Goal: Information Seeking & Learning: Learn about a topic

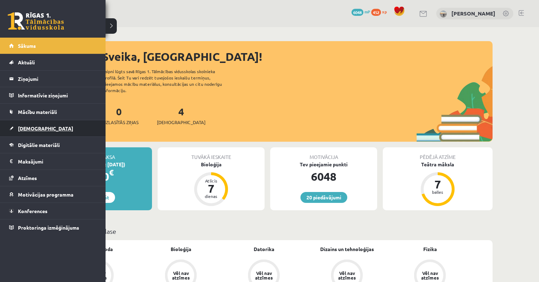
click at [31, 125] on link "[DEMOGRAPHIC_DATA]" at bounding box center [53, 128] width 88 height 16
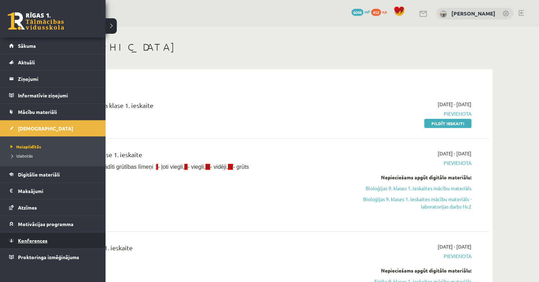
click at [26, 242] on span "Konferences" at bounding box center [33, 240] width 30 height 6
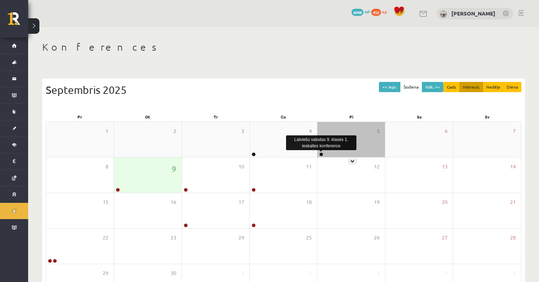
click at [320, 154] on link at bounding box center [321, 154] width 4 height 4
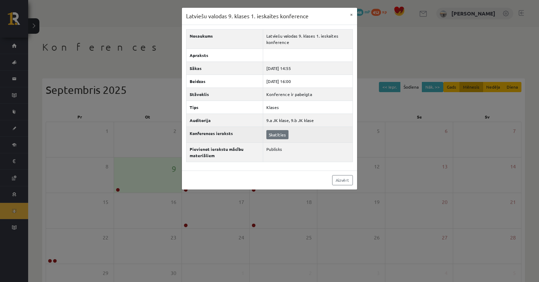
click at [280, 134] on link "Skatīties" at bounding box center [277, 134] width 22 height 9
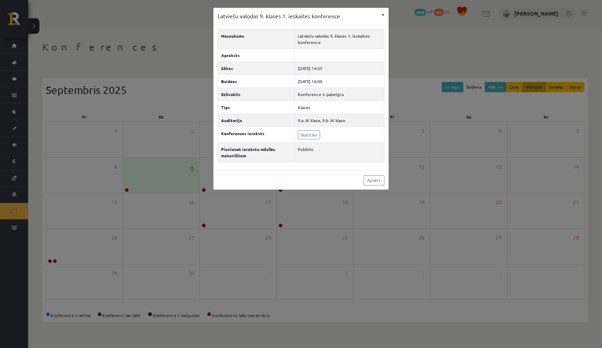
click at [380, 14] on button "×" at bounding box center [382, 14] width 11 height 13
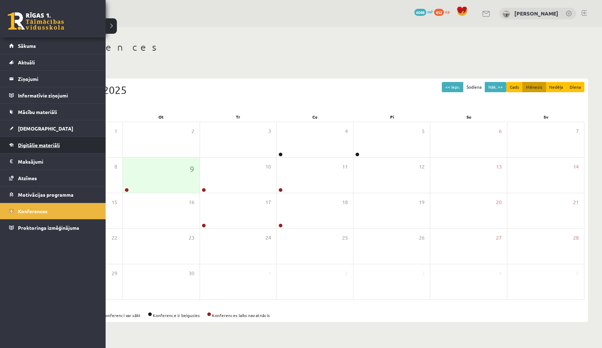
click at [27, 141] on link "Digitālie materiāli" at bounding box center [53, 145] width 88 height 16
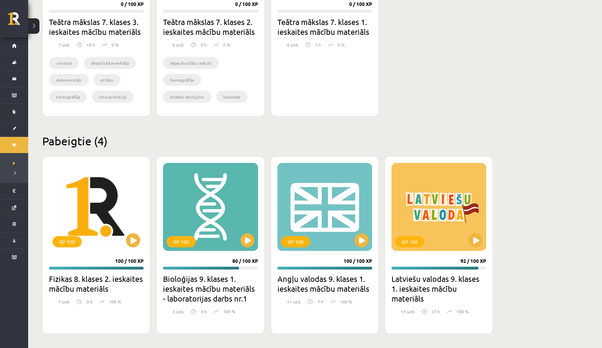
scroll to position [708, 0]
click at [471, 238] on button at bounding box center [475, 240] width 14 height 14
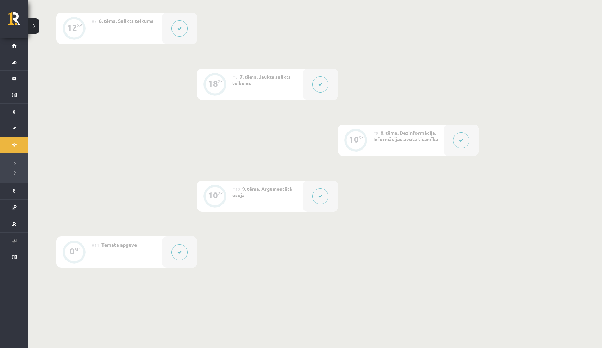
scroll to position [517, 0]
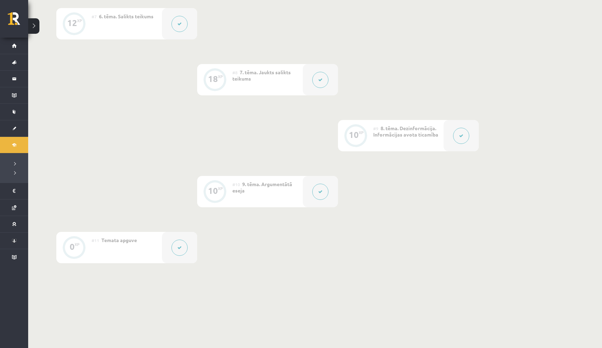
click at [179, 249] on button at bounding box center [179, 248] width 16 height 16
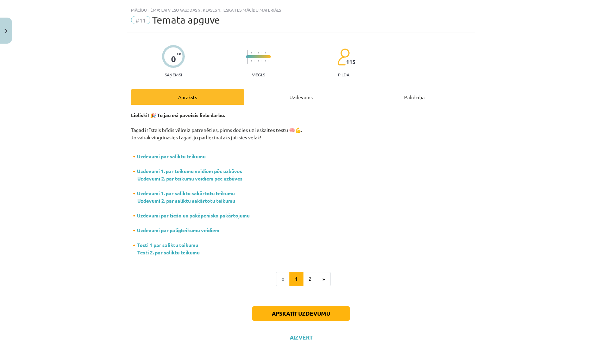
scroll to position [15, 0]
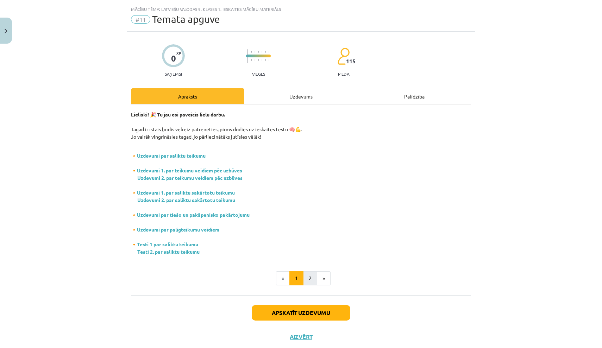
click at [306, 277] on button "2" at bounding box center [310, 278] width 14 height 14
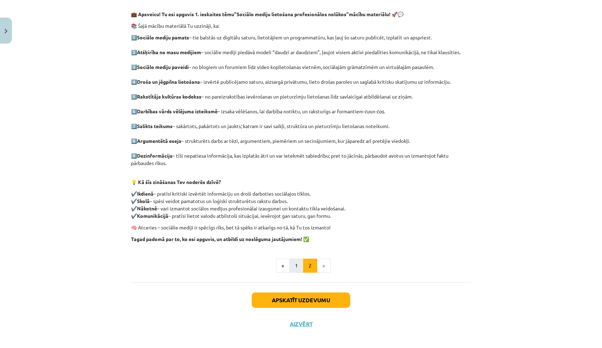
click at [293, 268] on button "1" at bounding box center [296, 266] width 14 height 14
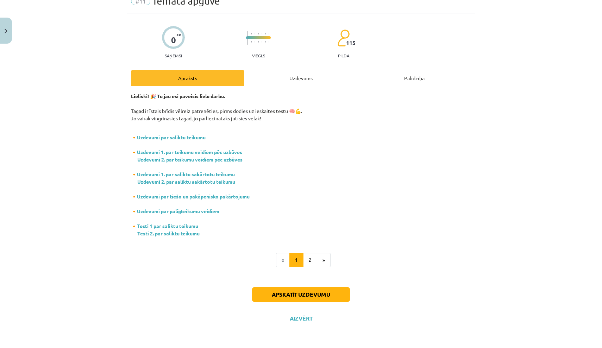
scroll to position [6, 0]
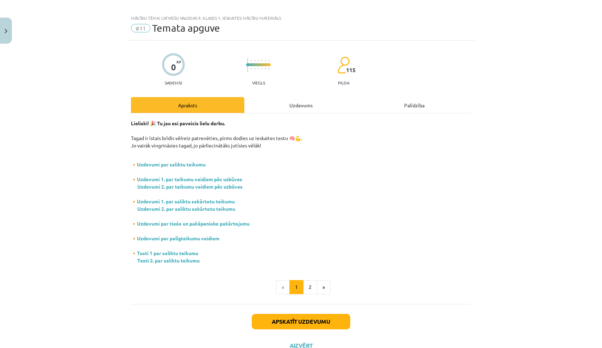
click at [7, 32] on img "Close" at bounding box center [6, 31] width 3 height 5
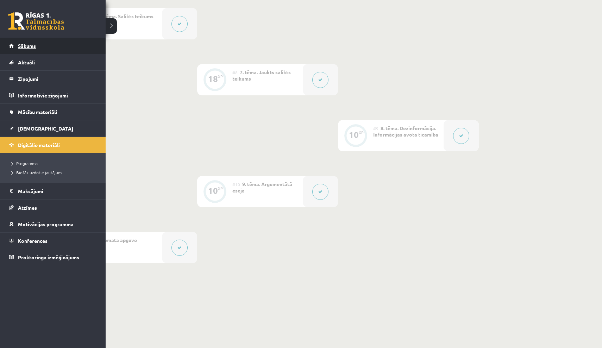
click at [16, 50] on link "Sākums" at bounding box center [53, 46] width 88 height 16
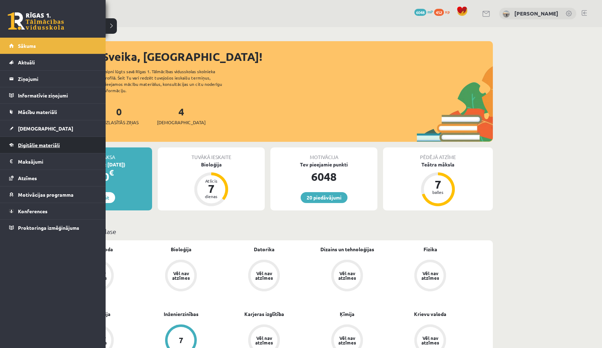
click at [46, 146] on span "Digitālie materiāli" at bounding box center [39, 145] width 42 height 6
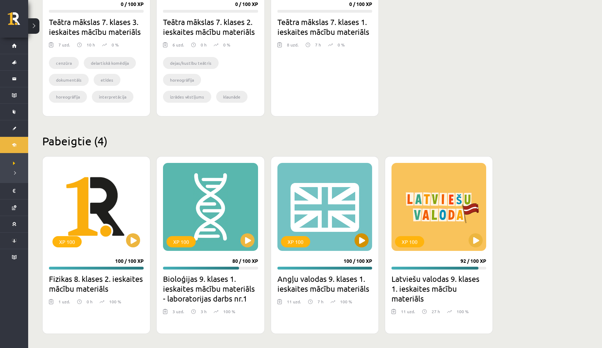
scroll to position [708, 0]
click at [481, 241] on button at bounding box center [475, 240] width 14 height 14
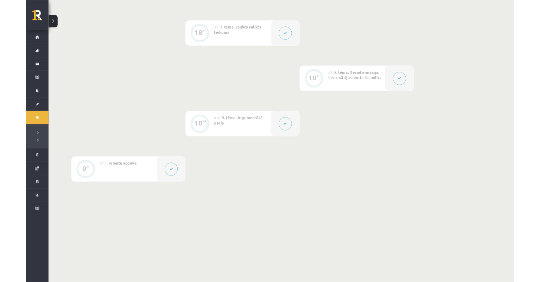
scroll to position [555, 0]
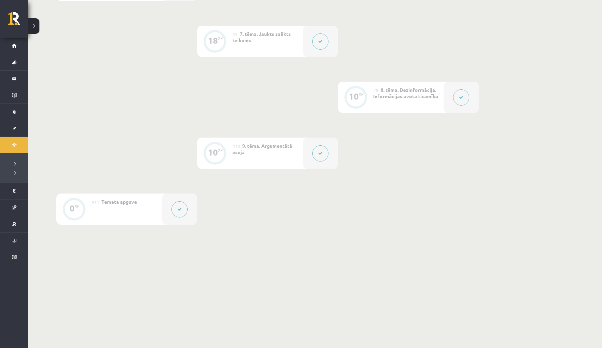
click at [180, 212] on button at bounding box center [179, 209] width 16 height 16
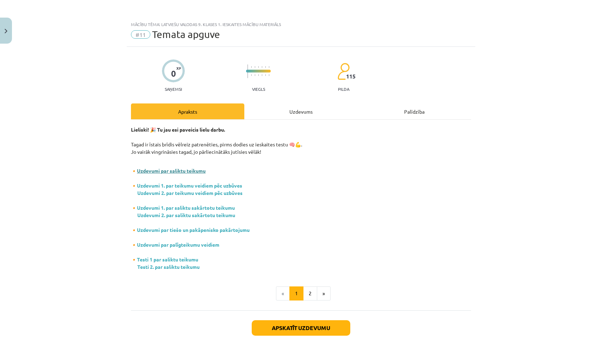
click at [185, 171] on link "Uzdevumi par saliktu teikumu" at bounding box center [171, 170] width 69 height 6
click at [193, 185] on link "Uzdevumi 1. par teikumu veidiem pēc uzbūves" at bounding box center [189, 185] width 105 height 6
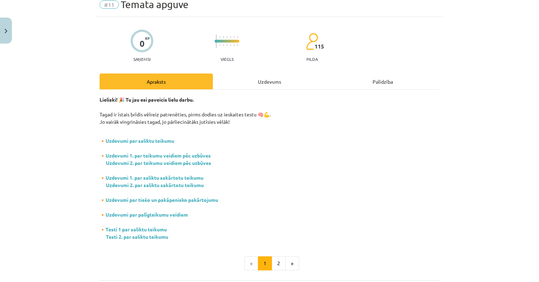
scroll to position [37, 0]
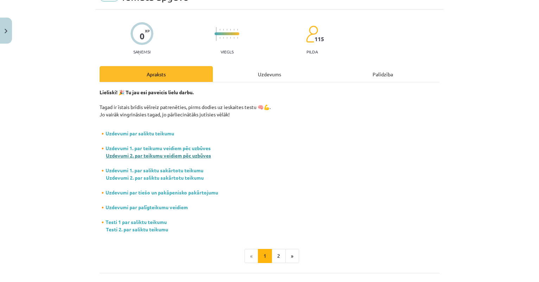
click at [191, 154] on link "Uzdevumi 2. par teikumu veidiem pēc uzbūves" at bounding box center [158, 155] width 105 height 6
click at [163, 207] on link "Uzdevumi par palīgteikumu veidiem" at bounding box center [147, 207] width 82 height 6
click at [154, 222] on link "Testi 1 par saliktu teikumu" at bounding box center [136, 222] width 61 height 6
click at [137, 172] on link "Uzdevumi 1. par saliktu sakārtotu teikumu" at bounding box center [155, 170] width 98 height 6
click at [164, 177] on link "Uzdevumi 2. par saliktu sakārtotu teikumu" at bounding box center [155, 177] width 98 height 6
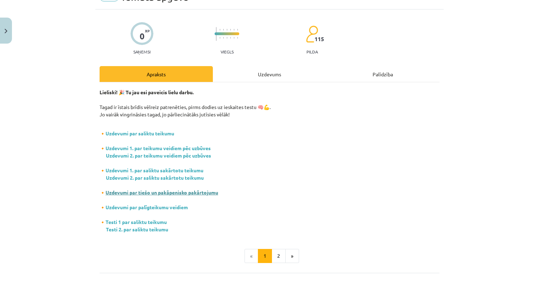
click at [156, 195] on link "Uzdevumi par tiešo un pakāpenisko pakārtojumu" at bounding box center [162, 192] width 113 height 6
click at [7, 33] on img "Close" at bounding box center [6, 31] width 3 height 5
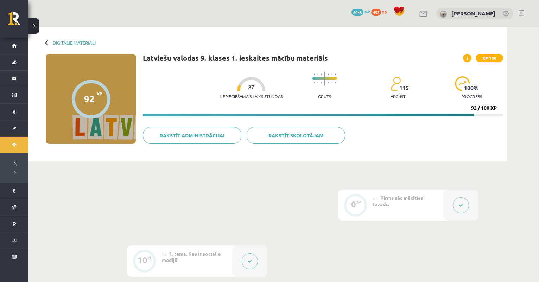
scroll to position [0, 0]
click at [84, 42] on link "Digitālie materiāli" at bounding box center [74, 42] width 43 height 5
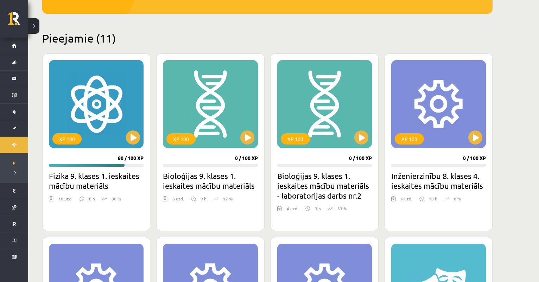
scroll to position [148, 0]
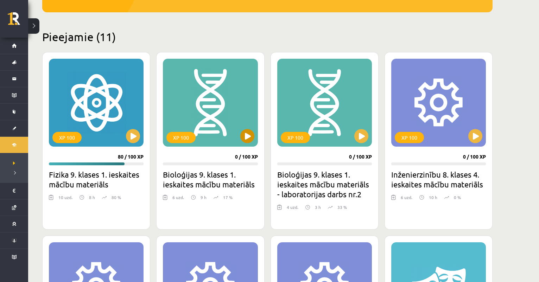
click at [242, 143] on div "XP 100" at bounding box center [210, 103] width 95 height 88
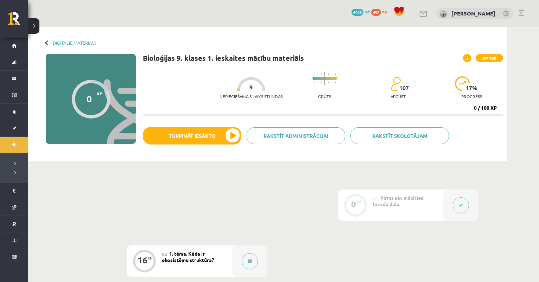
click at [242, 133] on div "Rakstīt skolotājam Rakstīt administrācijai Turpināt iesākto" at bounding box center [323, 138] width 360 height 23
click at [237, 134] on button "Turpināt iesākto" at bounding box center [192, 136] width 98 height 18
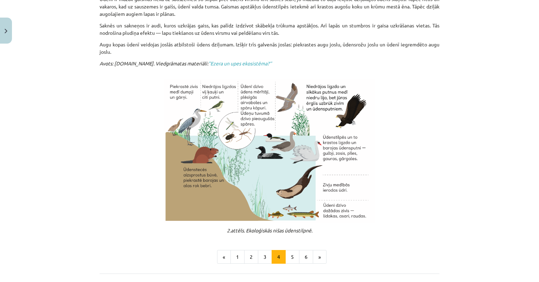
scroll to position [59, 0]
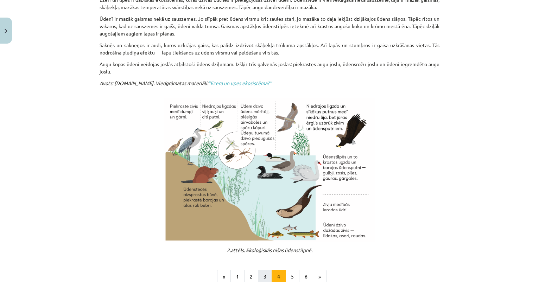
click at [264, 274] on button "3" at bounding box center [265, 277] width 14 height 14
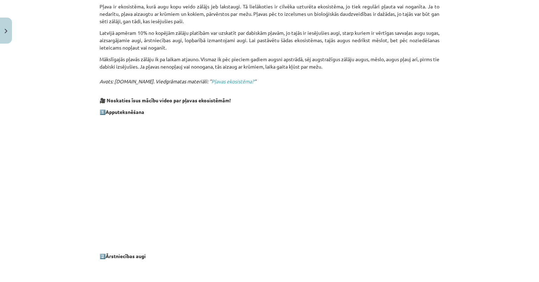
scroll to position [126, 0]
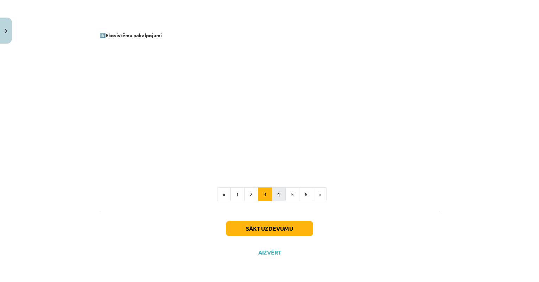
click at [280, 196] on button "4" at bounding box center [279, 194] width 14 height 14
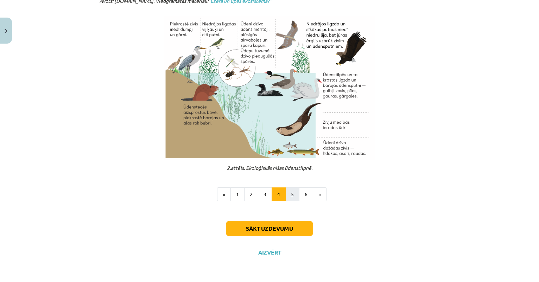
click at [293, 194] on button "5" at bounding box center [292, 194] width 14 height 14
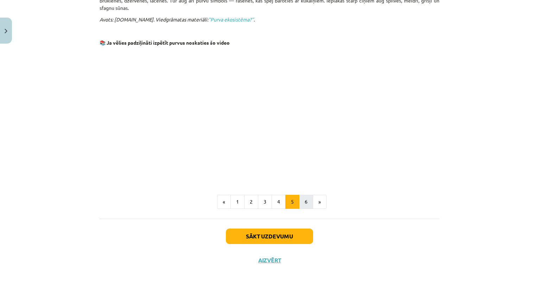
click at [305, 195] on button "6" at bounding box center [306, 202] width 14 height 14
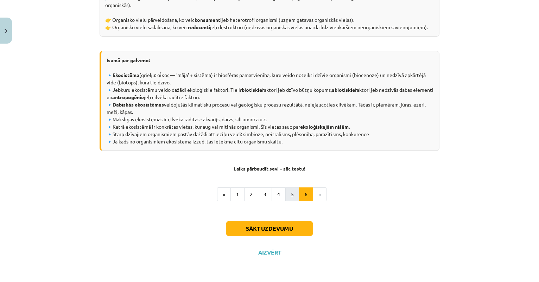
click at [290, 189] on button "5" at bounding box center [292, 194] width 14 height 14
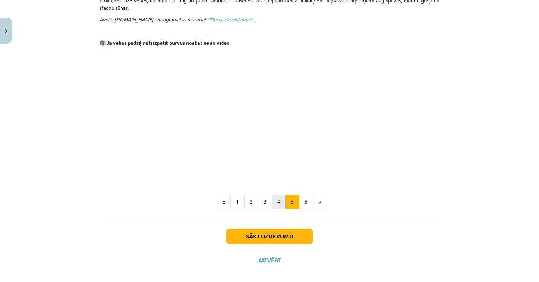
click at [279, 195] on button "4" at bounding box center [279, 202] width 14 height 14
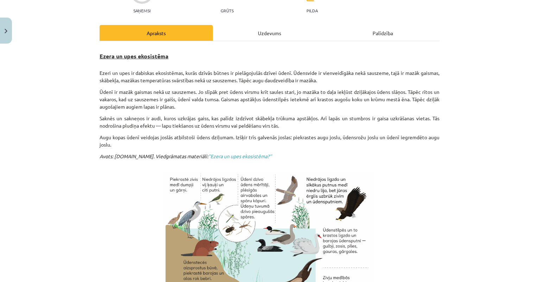
scroll to position [106, 0]
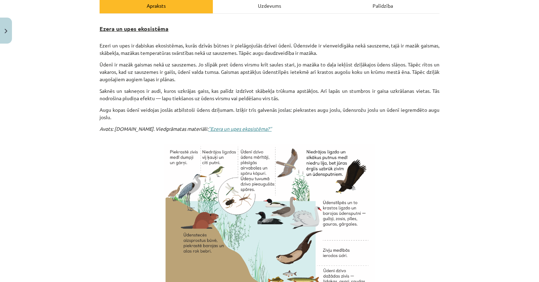
click at [208, 126] on link "’’Ezera un upes ekosistēma?’’" at bounding box center [239, 129] width 63 height 6
click at [222, 129] on link "’’Ezera un upes ekosistēma?’’" at bounding box center [239, 129] width 63 height 6
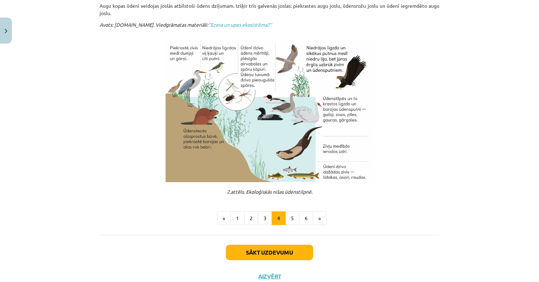
scroll to position [211, 0]
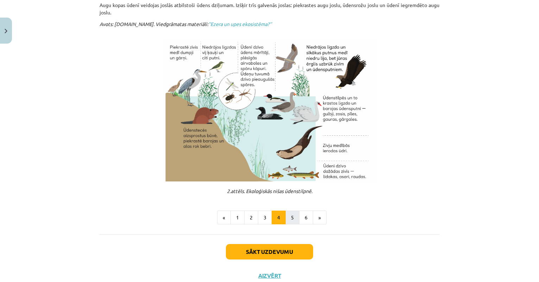
click at [289, 214] on button "5" at bounding box center [292, 218] width 14 height 14
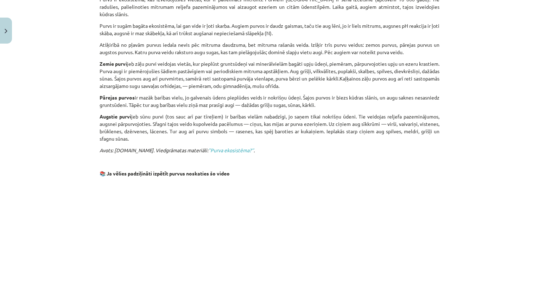
scroll to position [389, 0]
drag, startPoint x: 339, startPoint y: 62, endPoint x: 351, endPoint y: 62, distance: 11.6
click at [351, 62] on p "Zemie purvi jeb zāļu purvi veidojas vietās, kur pieplūst gruntsūdeņi vai minerā…" at bounding box center [270, 75] width 340 height 30
copy p "grīšļi"
click at [358, 64] on p "Zemie purvi jeb zāļu purvi veidojas vietās, kur pieplūst gruntsūdeņi vai minerā…" at bounding box center [270, 75] width 340 height 30
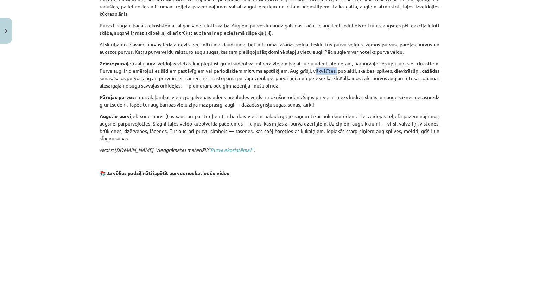
click at [358, 64] on p "Zemie purvi jeb zāļu purvi veidojas vietās, kur pieplūst gruntsūdeņi vai minerā…" at bounding box center [270, 75] width 340 height 30
copy p "vilkvālītes"
click at [394, 62] on p "Zemie purvi jeb zāļu purvi veidojas vietās, kur pieplūst gruntsūdeņi vai minerā…" at bounding box center [270, 75] width 340 height 30
copy p "puplakši"
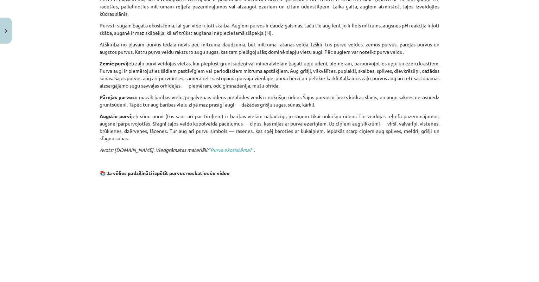
click at [407, 62] on p "Zemie purvi jeb zāļu purvi veidojas vietās, kur pieplūst gruntsūdeņi vai minerā…" at bounding box center [270, 75] width 340 height 30
copy p "skalbes"
click at [430, 63] on p "Zemie purvi jeb zāļu purvi veidojas vietās, kur pieplūst gruntsūdeņi vai minerā…" at bounding box center [270, 75] width 340 height 30
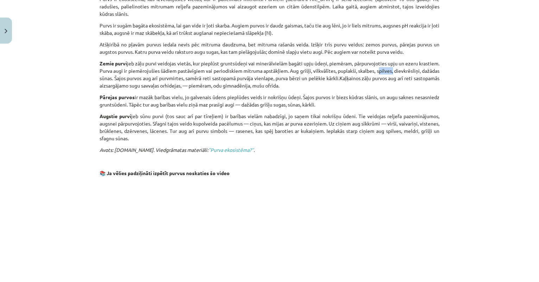
copy p "spilves"
click at [111, 70] on p "Zemie purvi jeb zāļu purvi veidojas vietās, kur pieplūst gruntsūdeņi vai minerā…" at bounding box center [270, 75] width 340 height 30
copy p "dievkrēsliņi"
click at [241, 82] on div "Purva ekosistēma 📒 Izpēti prezentāciju Beige Brown Vintage Minimalist Creative …" at bounding box center [270, 23] width 340 height 572
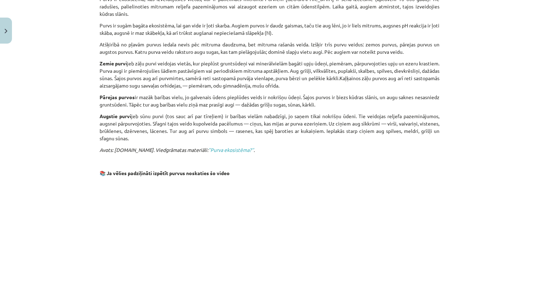
scroll to position [398, 0]
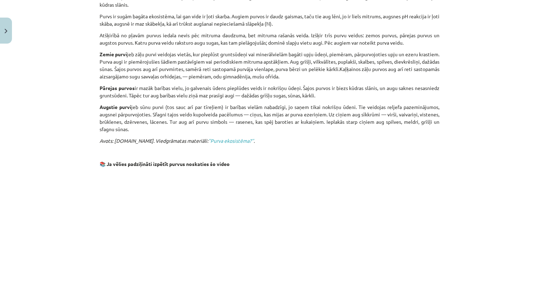
click at [360, 84] on p "Pārejas purvos ir mazāk barības vielu, jo galvenais ūdens pieplūdes veids ir no…" at bounding box center [270, 91] width 340 height 15
drag, startPoint x: 350, startPoint y: 78, endPoint x: 367, endPoint y: 79, distance: 17.6
click at [367, 84] on p "Pārejas purvos ir mazāk barības vielu, jo galvenais ūdens pieplūdes veids ir no…" at bounding box center [270, 91] width 340 height 15
copy p "kūdras slānis"
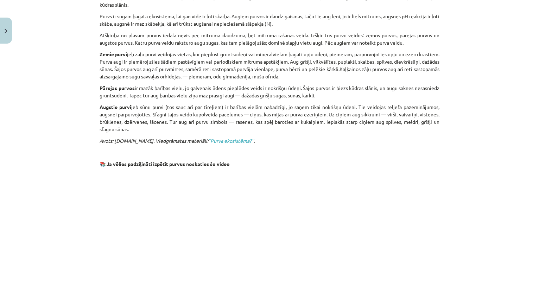
click at [402, 84] on p "Pārejas purvos ir mazāk barības vielu, jo galvenais ūdens pieplūdes veids ir no…" at bounding box center [270, 91] width 340 height 15
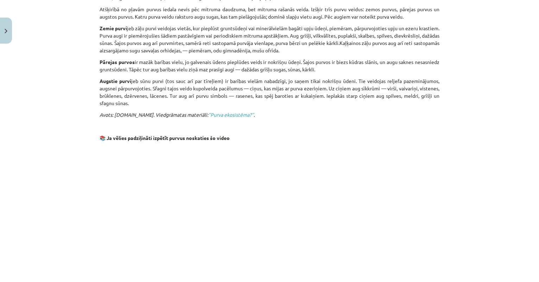
scroll to position [424, 0]
click at [391, 79] on p "Augstie purvi jeb sūnu purvi (tos sauc arī par tīreļiem) ir barības vielām naba…" at bounding box center [270, 92] width 340 height 30
copy p "virši"
click at [403, 80] on p "Augstie purvi jeb sūnu purvi (tos sauc arī par tīreļiem) ir barības vielām naba…" at bounding box center [270, 92] width 340 height 30
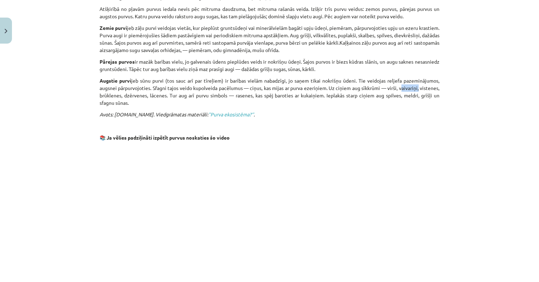
click at [403, 80] on p "Augstie purvi jeb sūnu purvi (tos sauc arī par tīreļiem) ir barības vielām naba…" at bounding box center [270, 92] width 340 height 30
copy p "vaivariņi"
click at [421, 81] on p "Augstie purvi jeb sūnu purvi (tos sauc arī par tīreļiem) ir barības vielām naba…" at bounding box center [270, 92] width 340 height 30
copy p "vistenes"
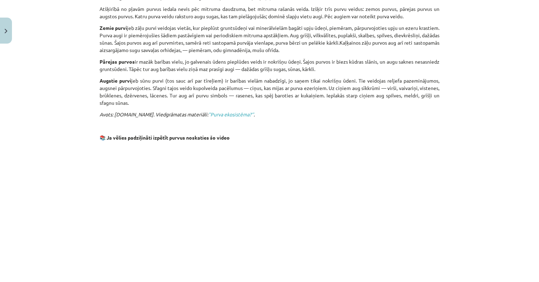
click at [159, 97] on p "Augstie purvi jeb sūnu purvi (tos sauc arī par tīreļiem) ir barības vielām naba…" at bounding box center [270, 92] width 340 height 30
click at [240, 88] on p "Augstie purvi jeb sūnu purvi (tos sauc arī par tīreļiem) ir barības vielām naba…" at bounding box center [270, 92] width 340 height 30
drag, startPoint x: 99, startPoint y: 94, endPoint x: 128, endPoint y: 94, distance: 28.8
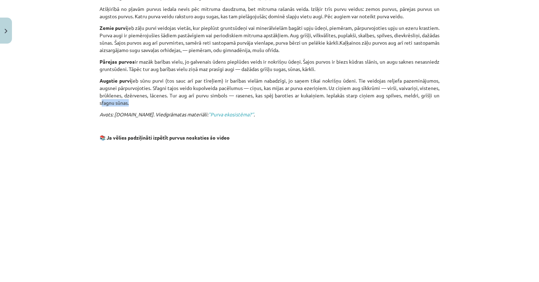
click at [206, 59] on p "Pārejas purvos ir mazāk barības vielu, jo galvenais ūdens pieplūdes veids ir no…" at bounding box center [270, 65] width 340 height 15
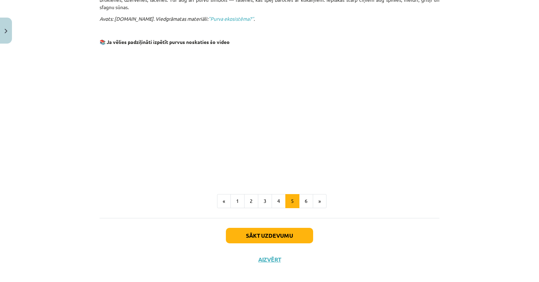
scroll to position [519, 0]
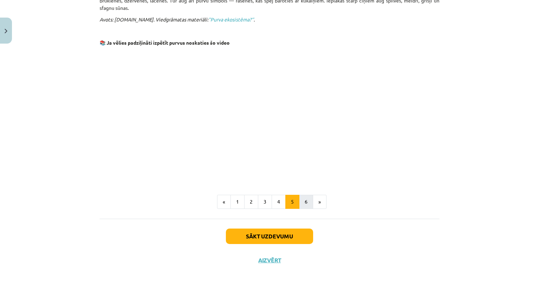
click at [301, 195] on button "6" at bounding box center [306, 202] width 14 height 14
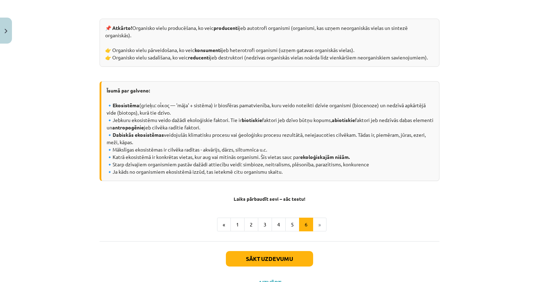
scroll to position [325, 0]
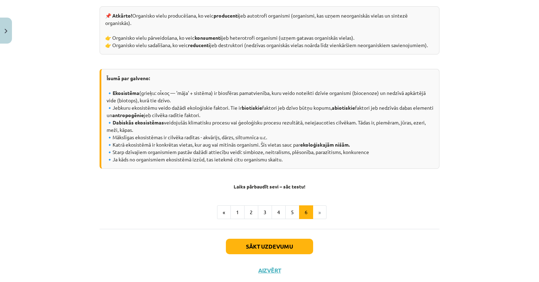
click at [284, 247] on button "Sākt uzdevumu" at bounding box center [269, 246] width 87 height 15
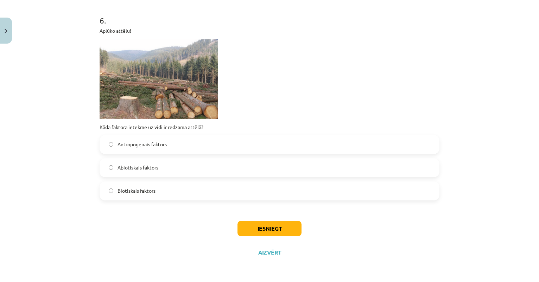
scroll to position [318, 0]
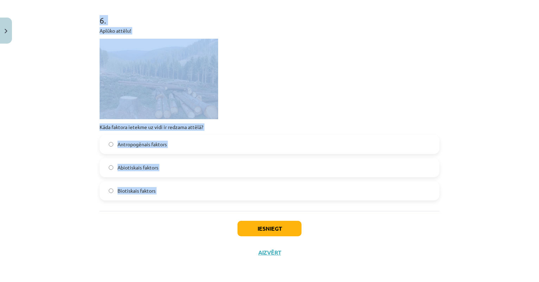
drag, startPoint x: 100, startPoint y: 43, endPoint x: 317, endPoint y: 217, distance: 277.9
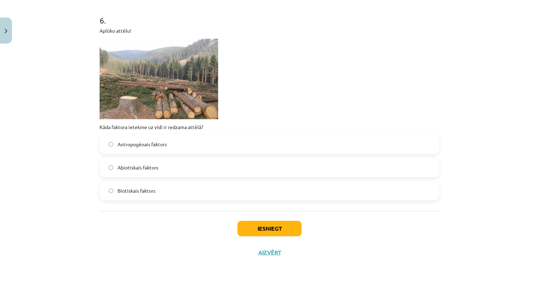
click at [77, 63] on div "Mācību tēma: Bioloģijas 9. klases 1. ieskaites mācību materiāls #2 1. tēma. Kād…" at bounding box center [269, 141] width 539 height 282
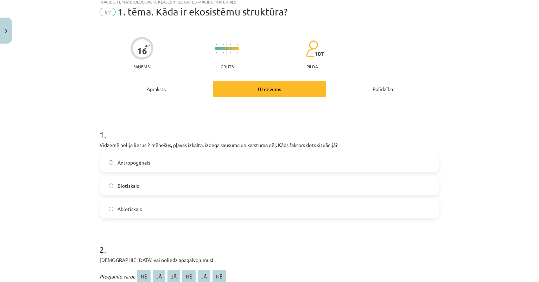
scroll to position [39, 0]
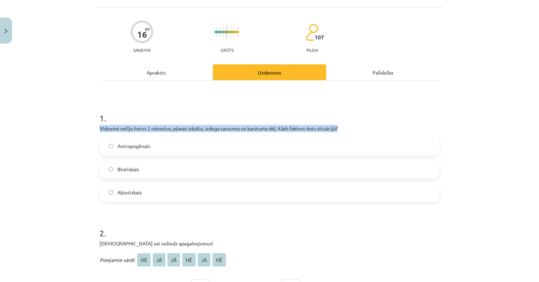
drag, startPoint x: 99, startPoint y: 129, endPoint x: 344, endPoint y: 131, distance: 245.2
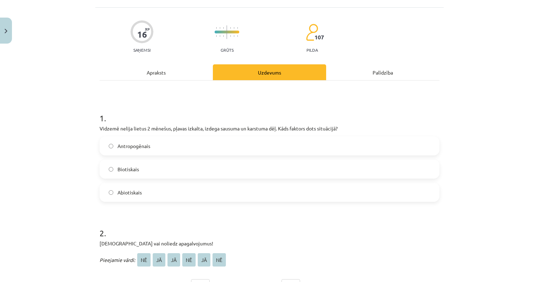
click at [191, 172] on label "Biotiskais" at bounding box center [269, 169] width 338 height 18
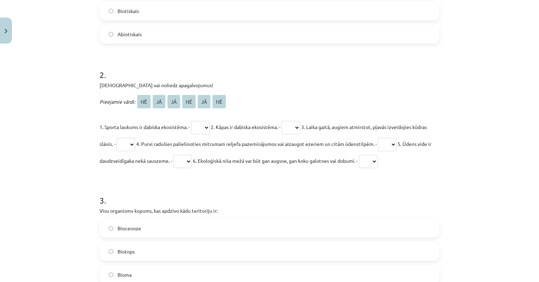
scroll to position [199, 0]
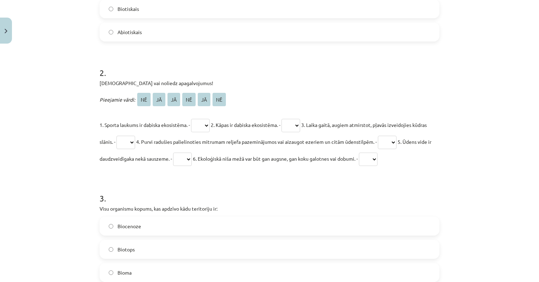
select select "**"
drag, startPoint x: 218, startPoint y: 124, endPoint x: 286, endPoint y: 127, distance: 67.9
click at [280, 127] on span "2. Kāpas ir dabiska ekosistēma. -" at bounding box center [246, 125] width 70 height 6
click at [271, 107] on p "Pieejamie vārdi: NĒ JĀ JĀ NĒ JĀ NĒ" at bounding box center [270, 99] width 340 height 17
select select "**"
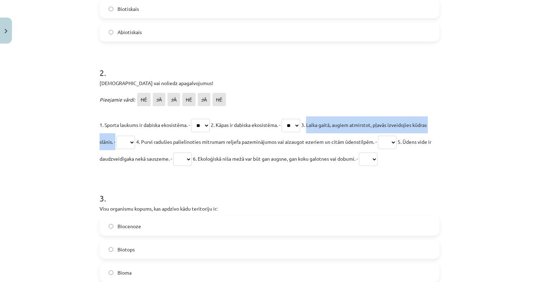
drag, startPoint x: 312, startPoint y: 125, endPoint x: 113, endPoint y: 144, distance: 199.4
click at [113, 144] on span "3. Laika gaitā, augiem atmirstot, pļavās izveidojies kūdras slānis. -" at bounding box center [263, 133] width 327 height 23
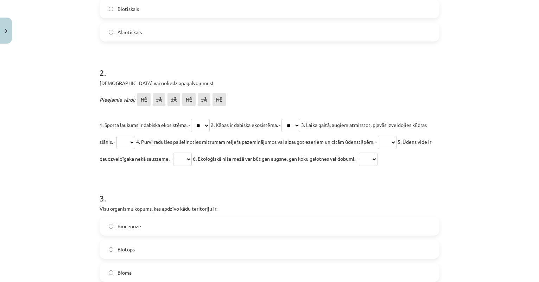
click at [283, 146] on p "1. Sporta laukums ir dabiska ekosistēma. - ** ** ** ** ** ** 2. Kāpas ir dabisk…" at bounding box center [270, 141] width 340 height 51
select select "**"
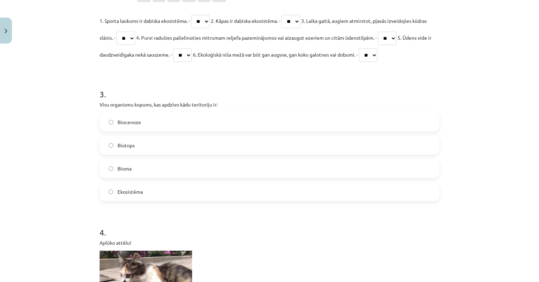
scroll to position [310, 0]
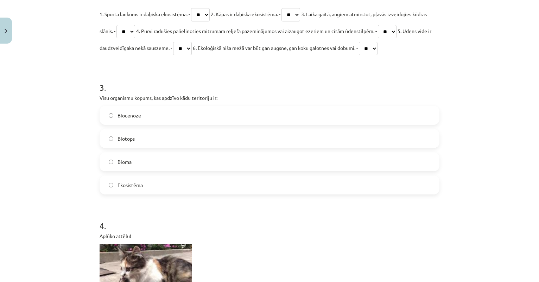
click at [127, 183] on span "Ekosistēma" at bounding box center [129, 185] width 25 height 7
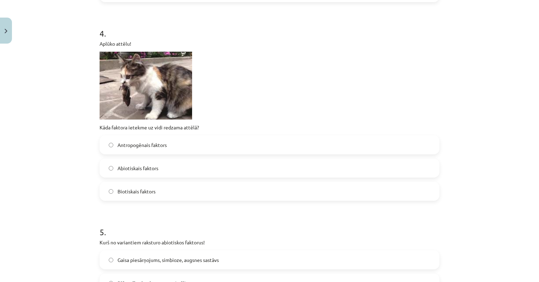
scroll to position [503, 0]
click at [136, 189] on span "Biotiskais faktors" at bounding box center [136, 190] width 38 height 7
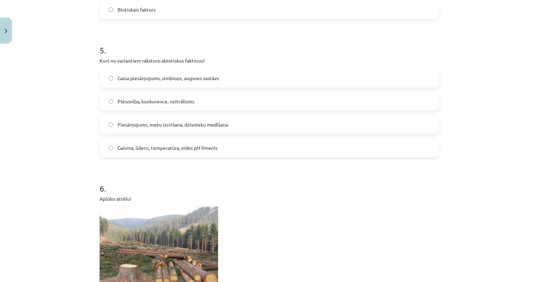
scroll to position [682, 0]
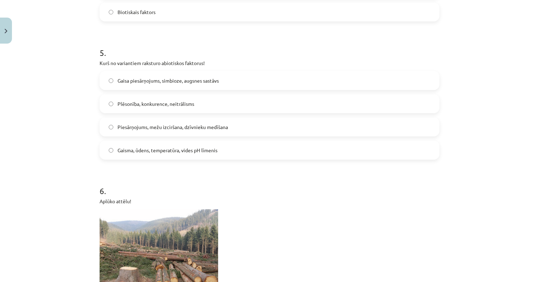
click at [189, 127] on span "Piesārņojums, mežu izciršana, dzīvnieku medīšana" at bounding box center [172, 126] width 110 height 7
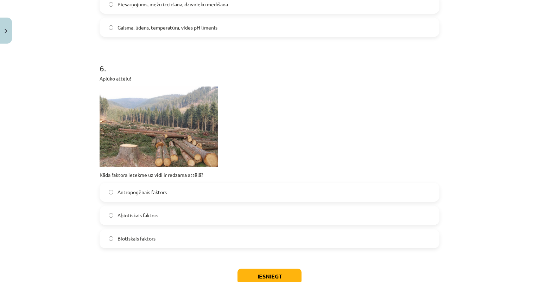
scroll to position [811, 0]
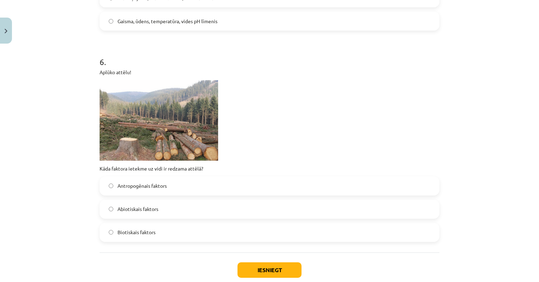
click at [143, 190] on label "Antropogēnais faktors" at bounding box center [269, 186] width 338 height 18
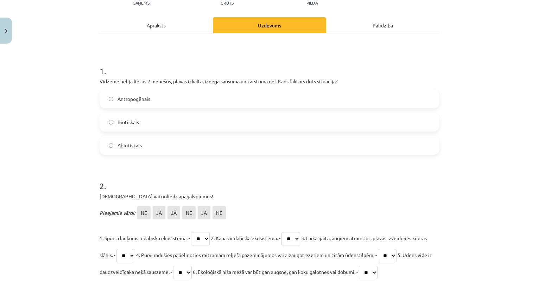
scroll to position [87, 0]
click at [202, 139] on label "Abiotiskais" at bounding box center [269, 145] width 338 height 18
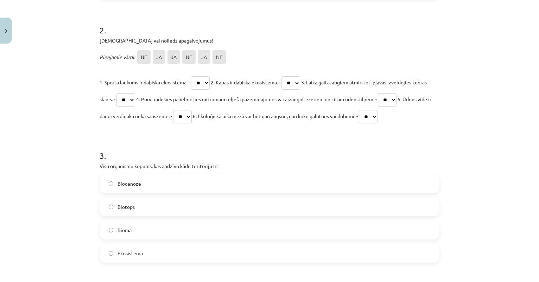
scroll to position [246, 0]
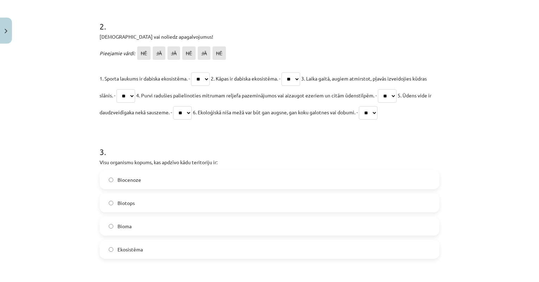
select select "**"
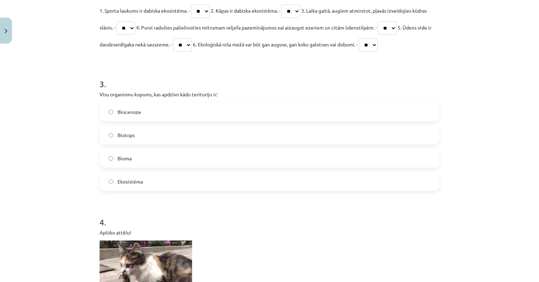
scroll to position [314, 0]
click at [146, 116] on label "Biocenoze" at bounding box center [269, 111] width 338 height 18
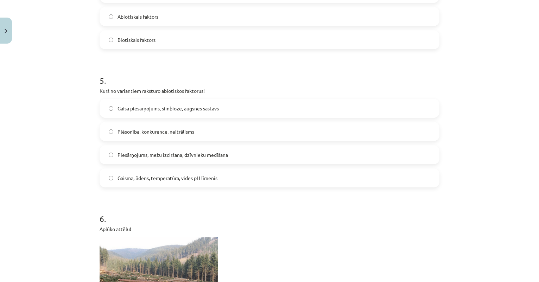
scroll to position [655, 0]
click at [185, 110] on span "Gaisa piesārņojums, simbioze, augsnes sastāvs" at bounding box center [167, 107] width 101 height 7
click at [171, 183] on label "Gaisma, ūdens, temperatūra, vides pH līmenis" at bounding box center [269, 177] width 338 height 18
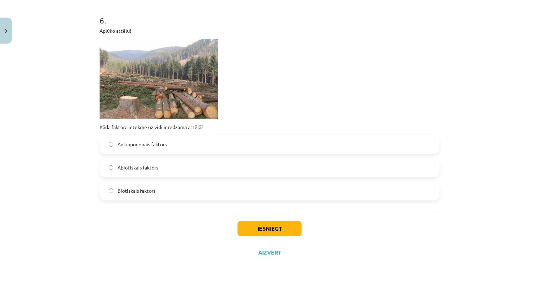
scroll to position [854, 0]
click at [259, 227] on button "Iesniegt" at bounding box center [269, 228] width 64 height 15
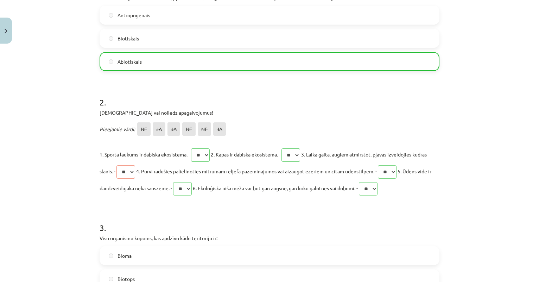
scroll to position [161, 0]
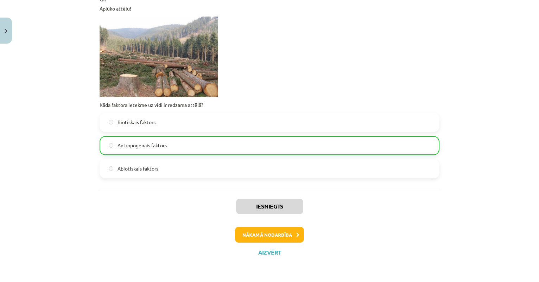
click at [242, 230] on button "Nākamā nodarbība" at bounding box center [269, 235] width 69 height 16
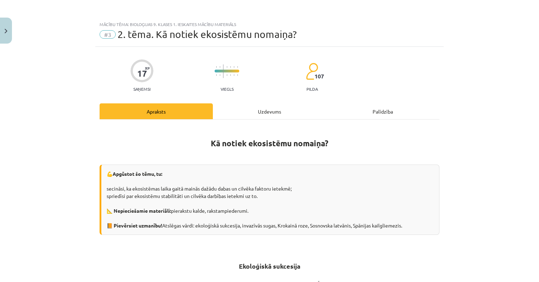
scroll to position [0, 0]
click at [5, 34] on button "Close" at bounding box center [6, 31] width 12 height 26
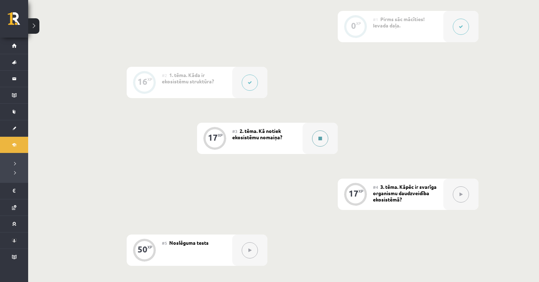
scroll to position [181, 0]
click at [250, 79] on icon at bounding box center [250, 80] width 4 height 4
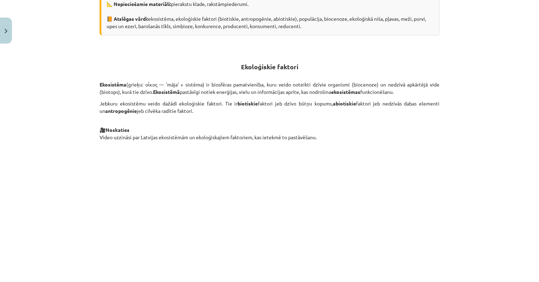
scroll to position [217, 0]
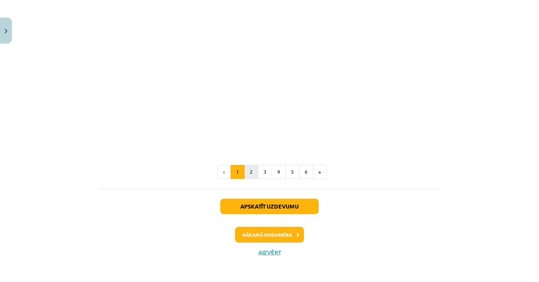
click at [251, 165] on button "2" at bounding box center [251, 172] width 14 height 14
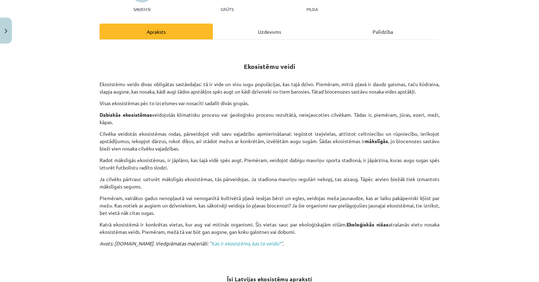
scroll to position [85, 0]
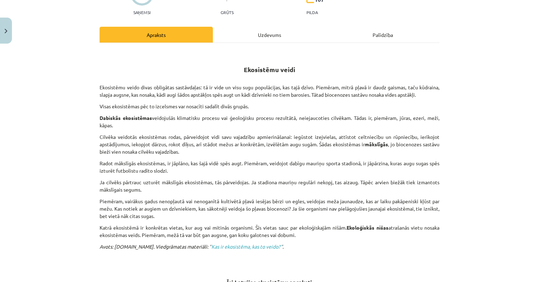
click at [268, 34] on div "Uzdevums" at bounding box center [269, 35] width 113 height 16
select select "**"
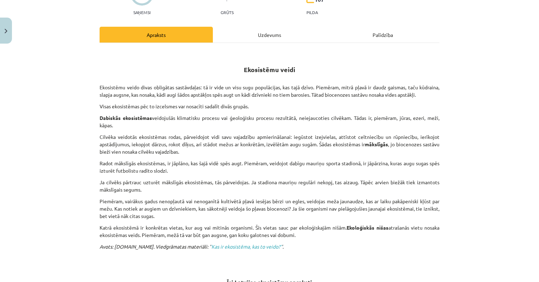
select select "**"
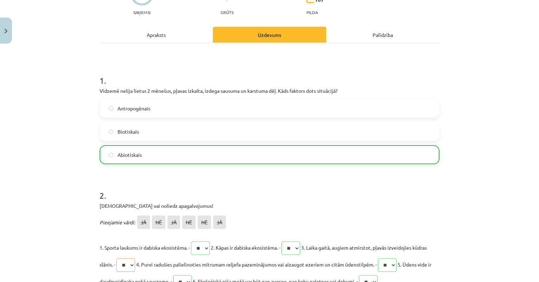
scroll to position [18, 0]
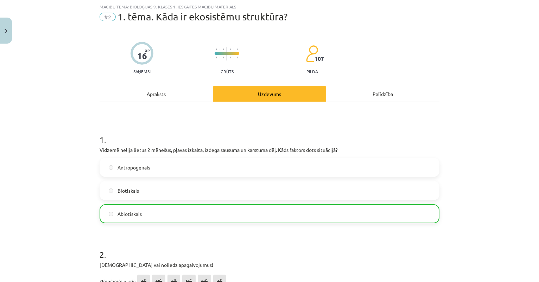
click at [7, 30] on img "Close" at bounding box center [6, 31] width 3 height 5
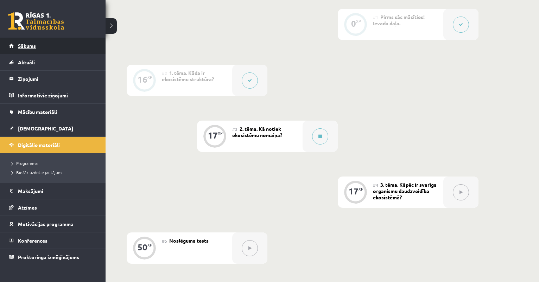
click at [23, 47] on span "Sākums" at bounding box center [27, 46] width 18 height 6
